Goal: Information Seeking & Learning: Check status

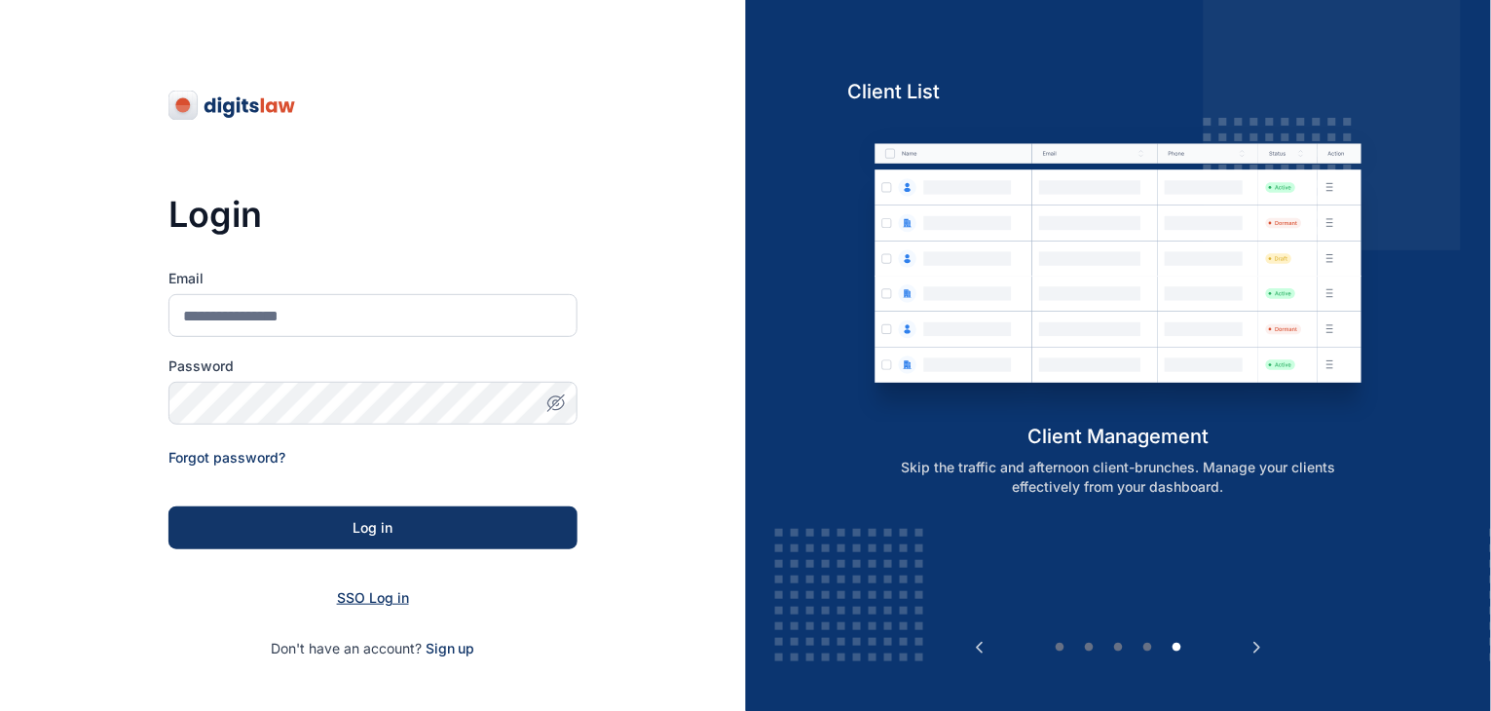
click at [356, 597] on span "SSO Log in" at bounding box center [373, 597] width 72 height 17
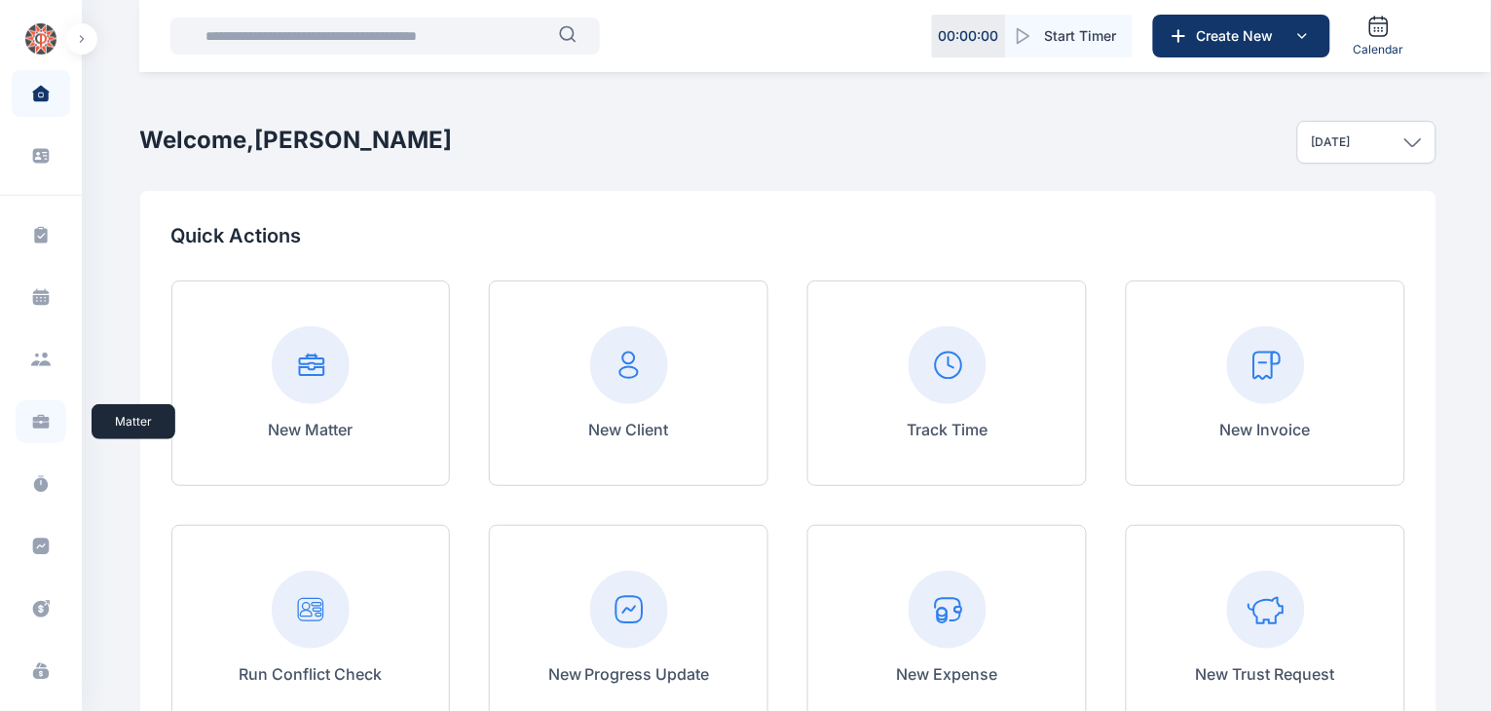
click at [42, 423] on icon at bounding box center [41, 425] width 17 height 7
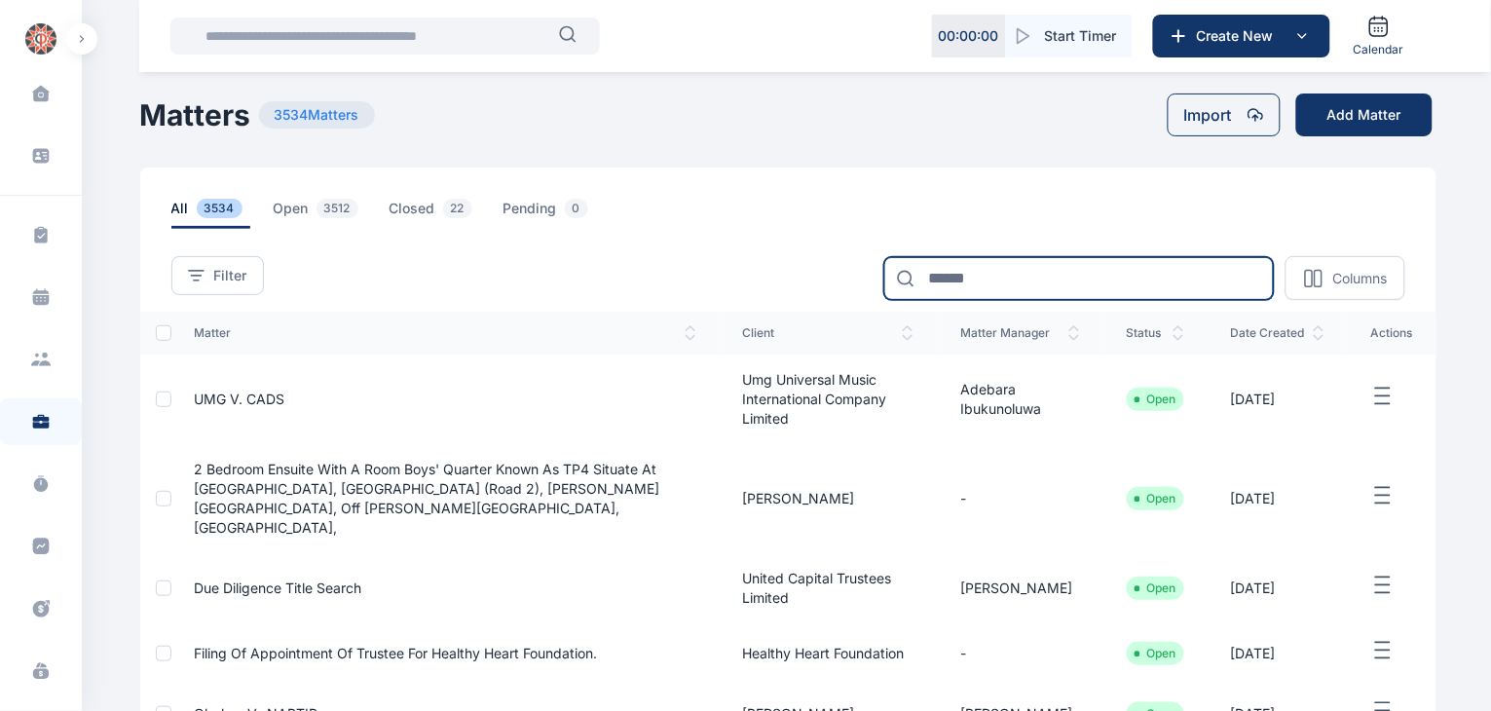
click at [1124, 279] on input at bounding box center [1079, 278] width 390 height 43
type input "*"
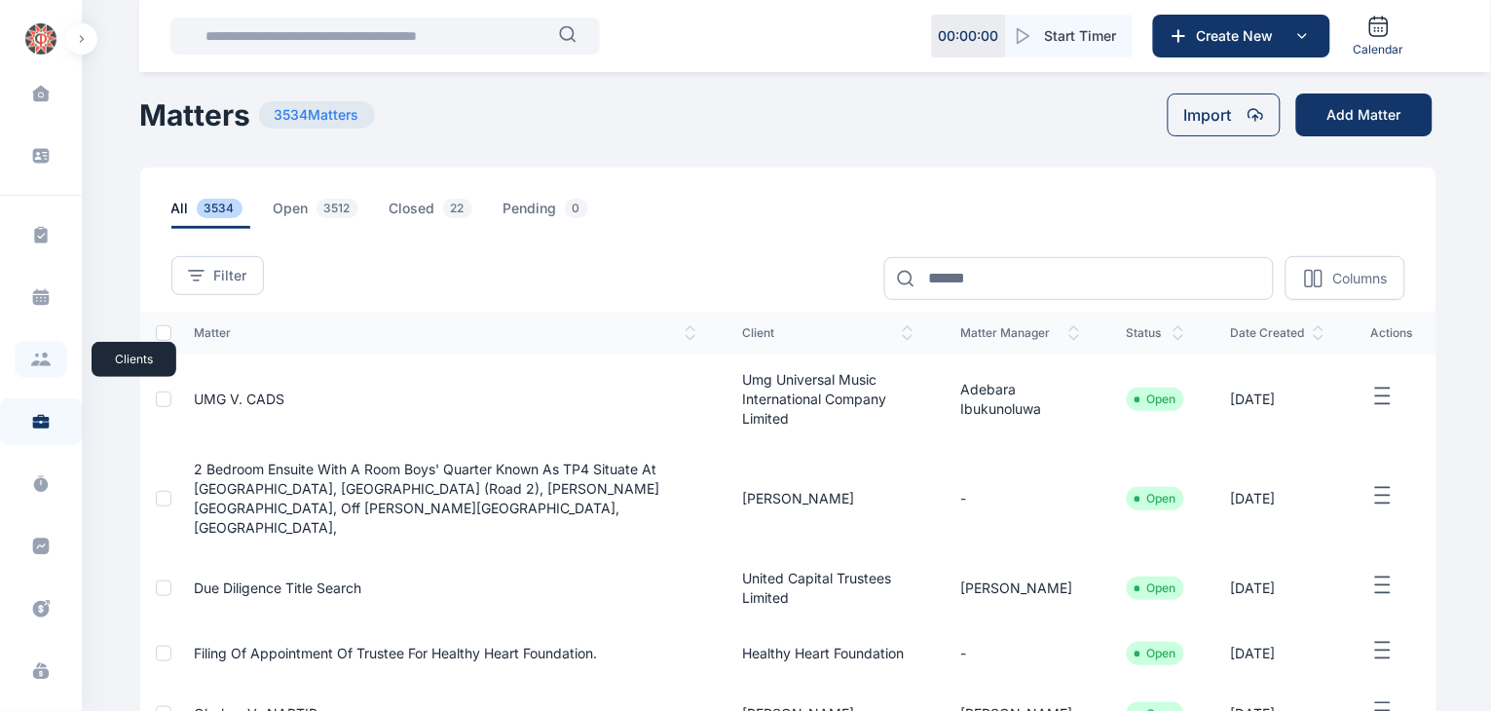
click at [37, 357] on icon at bounding box center [40, 360] width 21 height 14
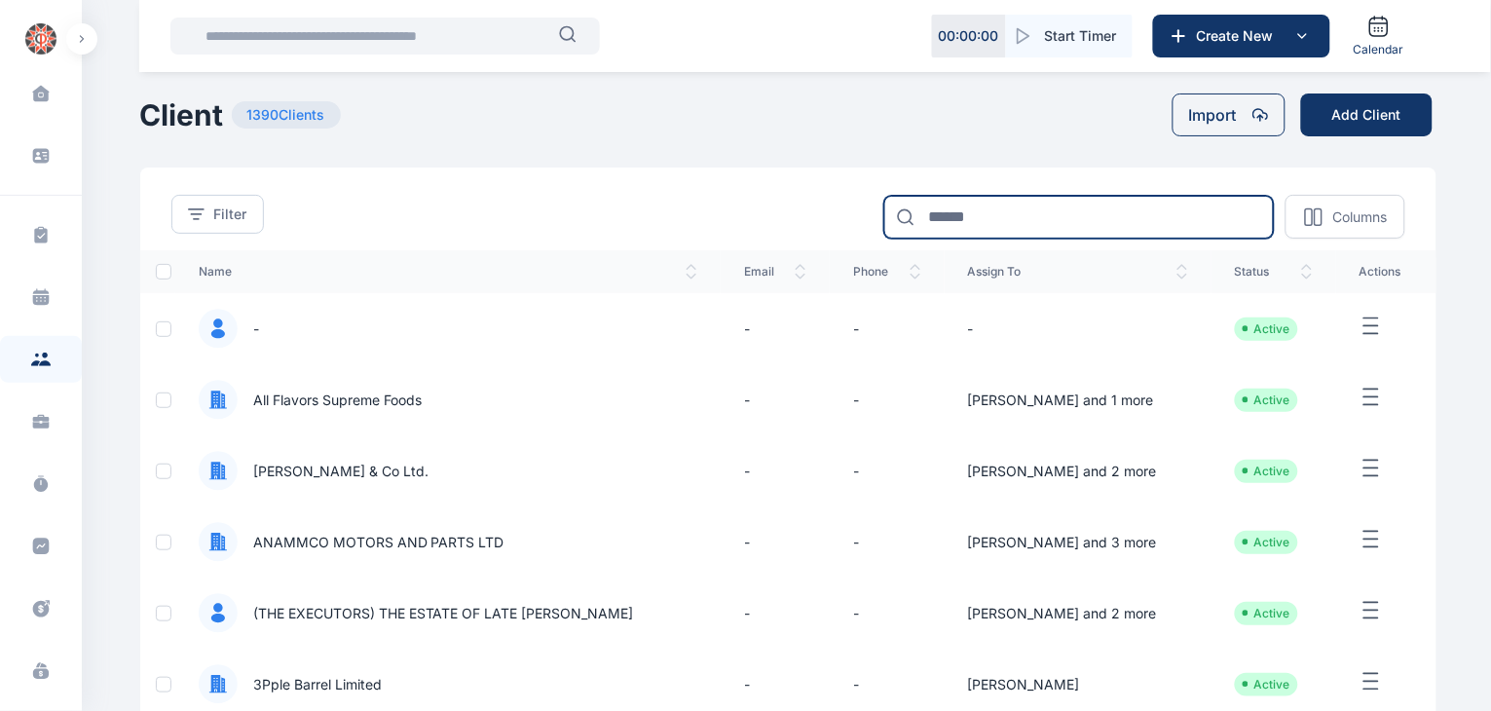
click at [1128, 219] on input at bounding box center [1079, 217] width 390 height 43
type input "*******"
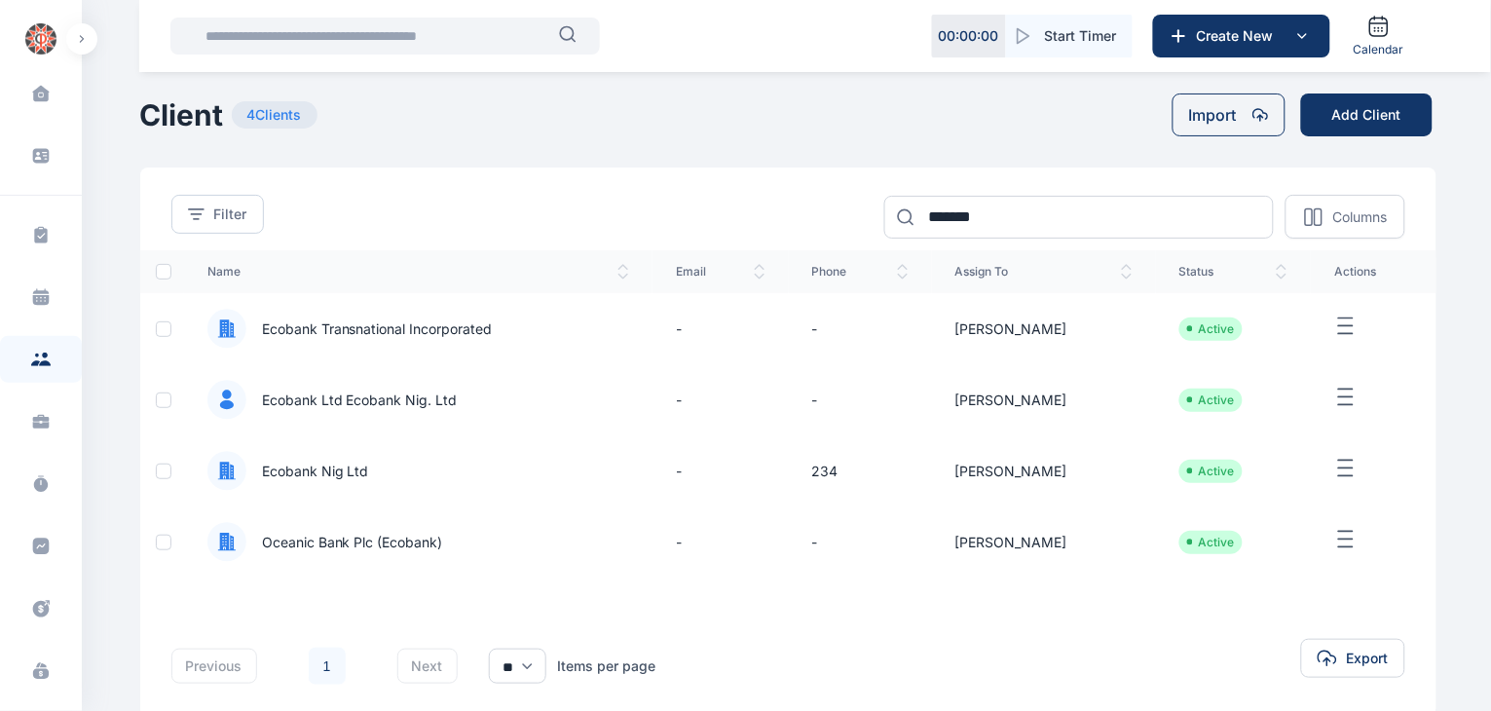
click at [310, 471] on span "Ecobank Nig Ltd" at bounding box center [307, 471] width 123 height 19
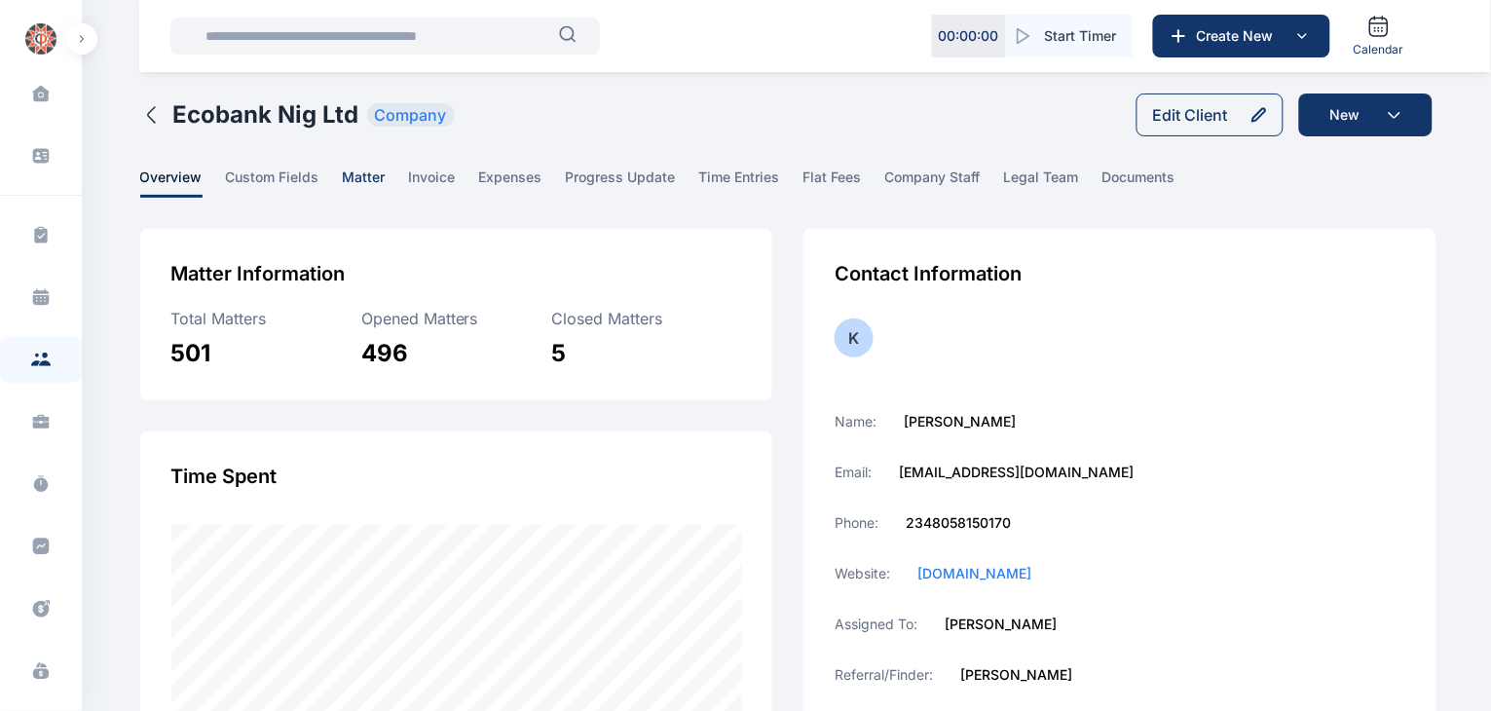
click at [354, 185] on span "matter" at bounding box center [364, 183] width 43 height 30
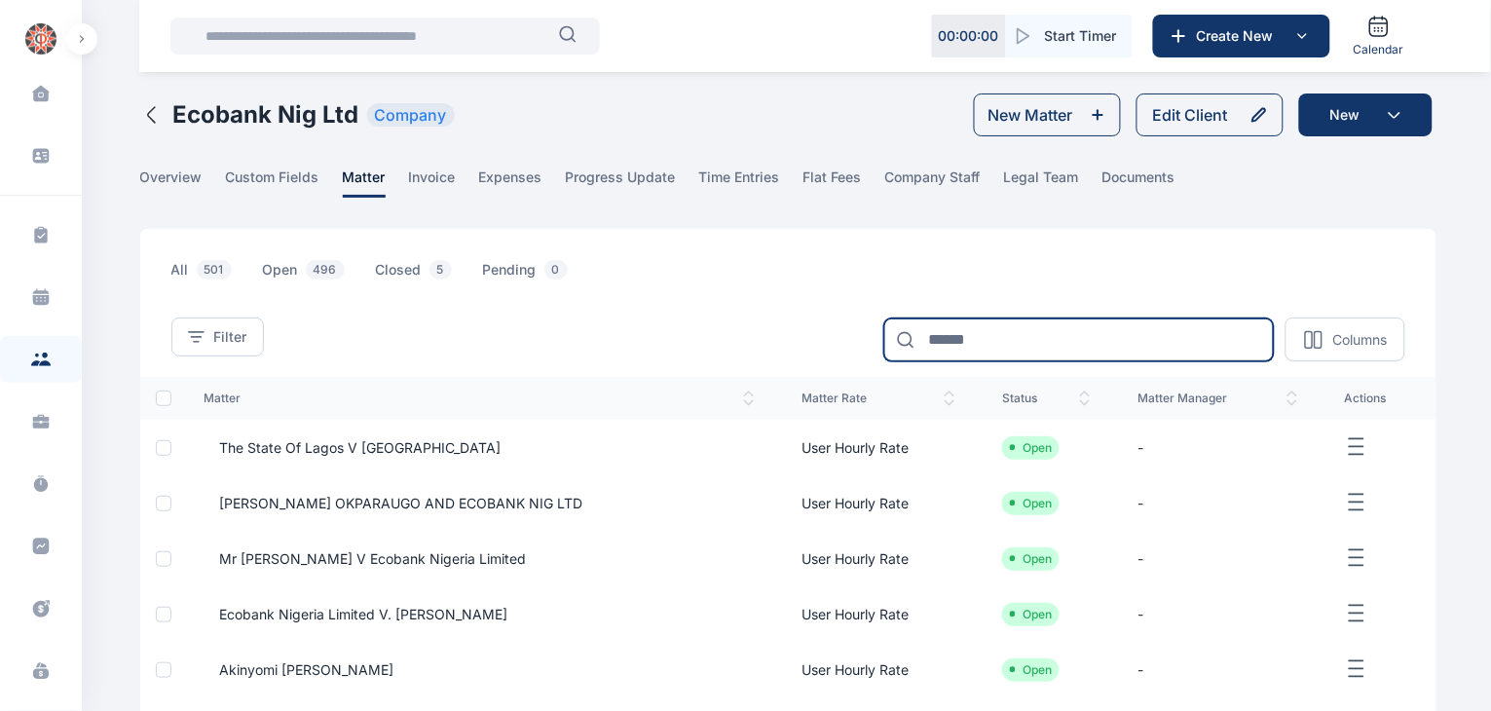
click at [1122, 345] on input at bounding box center [1079, 339] width 390 height 43
type input "*********"
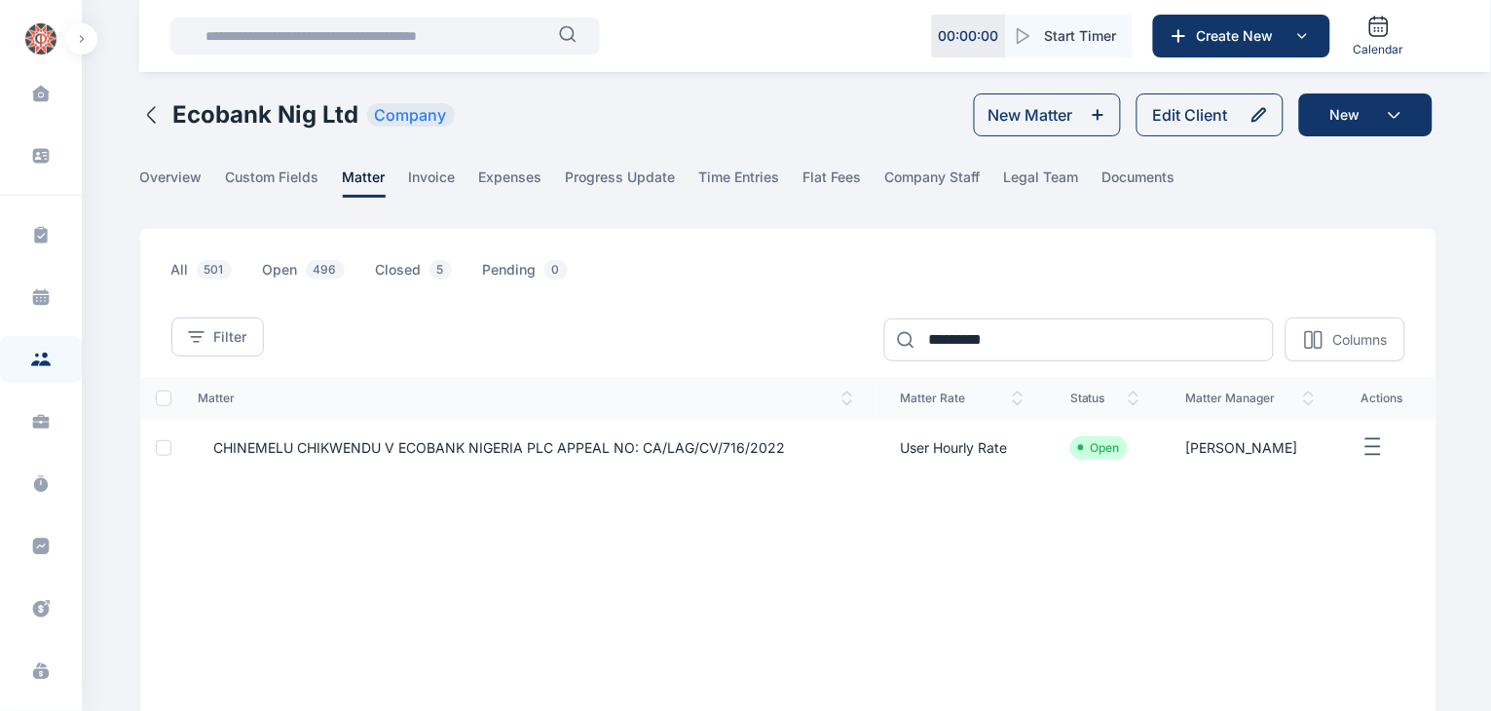
click at [508, 450] on span "CHINEMELU CHIKWENDU V ECOBANK NIGERIA PLC APPEAL NO: CA/LAG/CV/716/2022" at bounding box center [491, 447] width 587 height 19
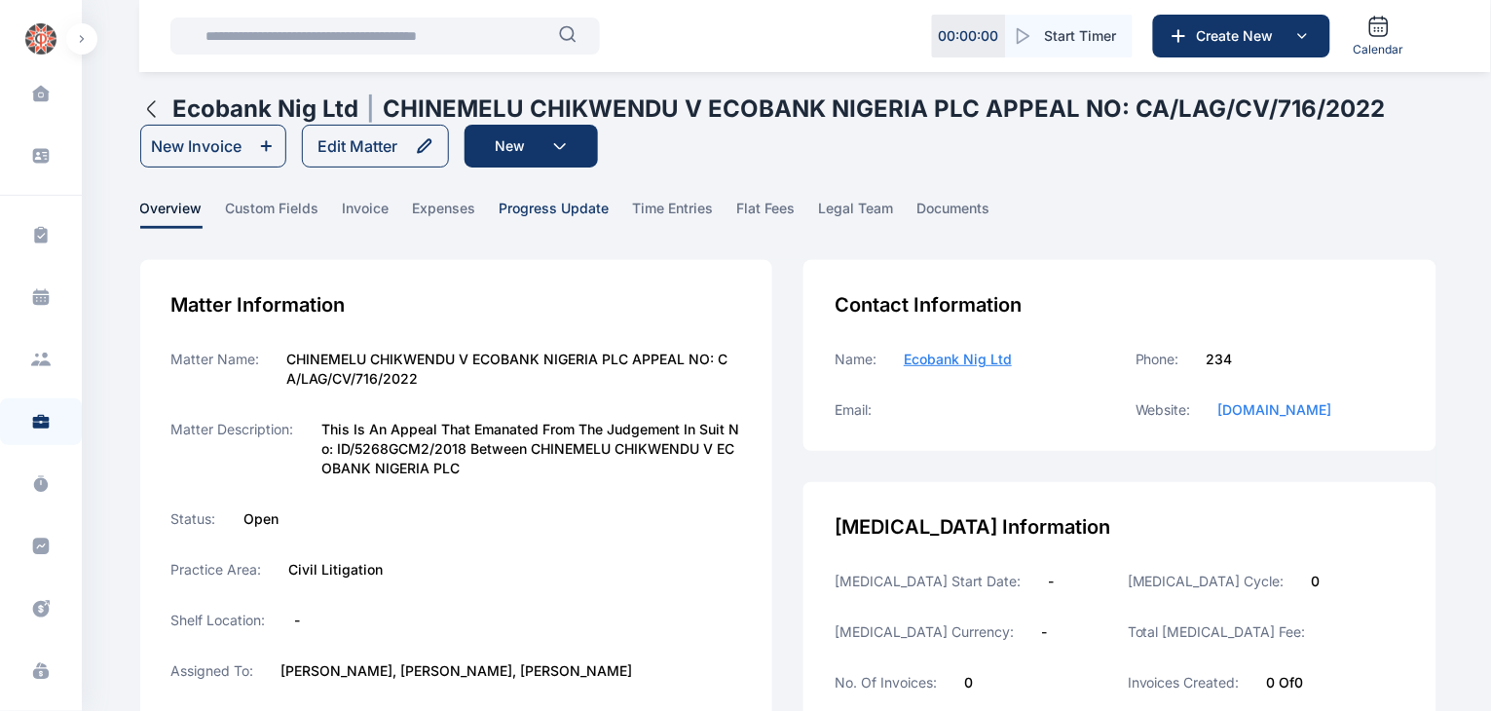
click at [557, 210] on span "progress update" at bounding box center [555, 214] width 110 height 30
